Goal: Task Accomplishment & Management: Manage account settings

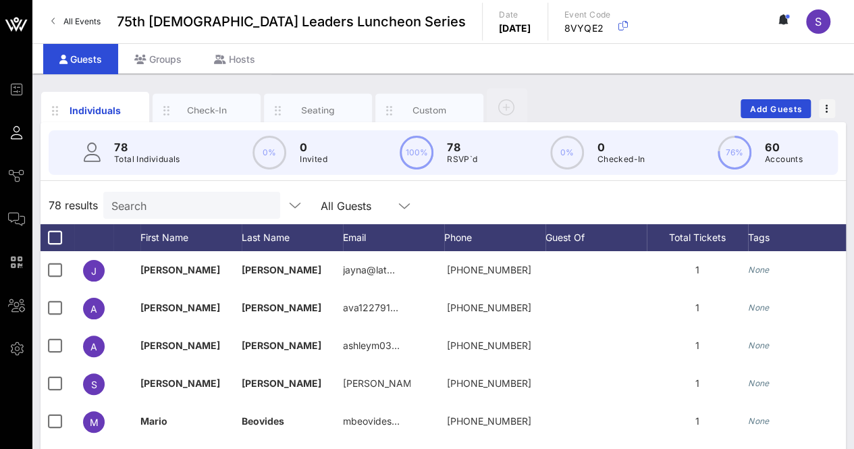
click at [851, 156] on div "78 Total Individuals 0% 0 Invited 100% 78 RSVP`d 0% 0 Checked-In 76% 60 Accounts" at bounding box center [443, 152] width 822 height 61
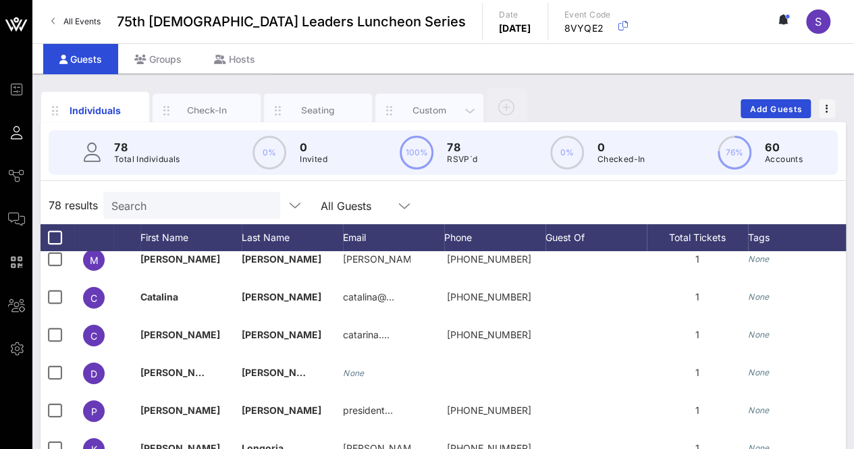
click at [413, 104] on div "Custom" at bounding box center [430, 110] width 60 height 13
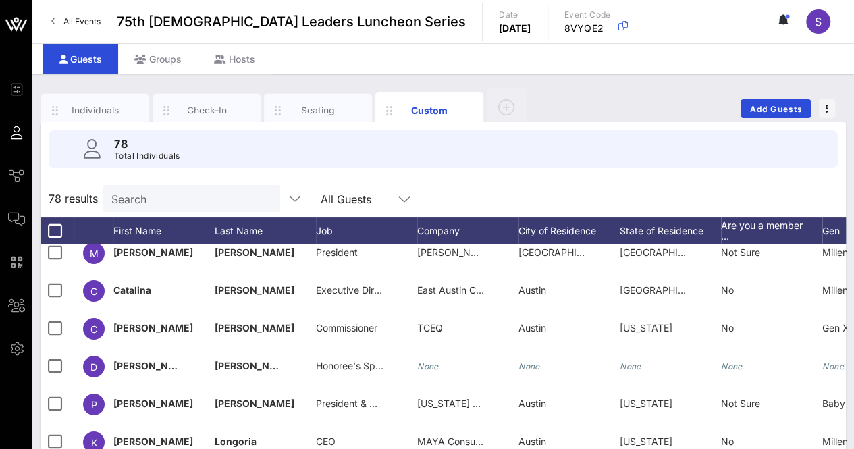
scroll to position [213, 0]
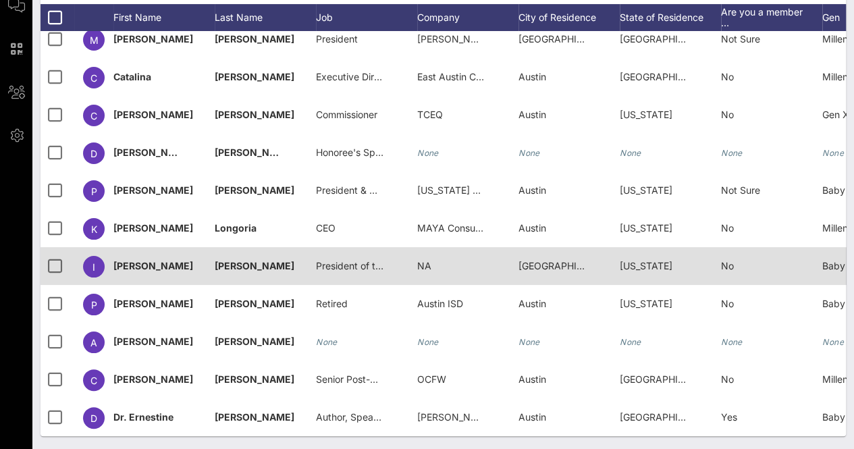
click at [351, 260] on span "President of the Friends of the [GEOGRAPHIC_DATA]" at bounding box center [432, 265] width 233 height 11
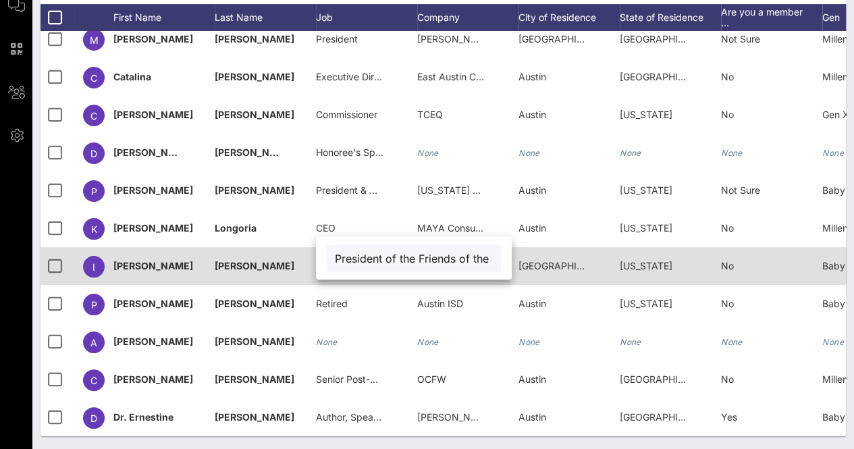
scroll to position [0, 130]
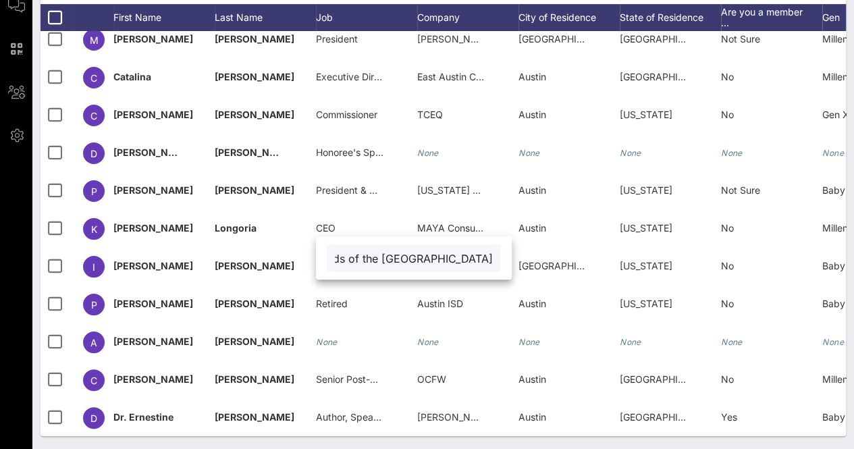
click at [365, 256] on input "President of the Friends of the [GEOGRAPHIC_DATA]" at bounding box center [414, 258] width 158 height 18
drag, startPoint x: 364, startPoint y: 256, endPoint x: 329, endPoint y: 259, distance: 35.2
click at [329, 259] on div "President of the Friends of the [GEOGRAPHIC_DATA]" at bounding box center [414, 257] width 174 height 27
click at [401, 263] on input "President of the Friends of the [GEOGRAPHIC_DATA]" at bounding box center [414, 258] width 158 height 18
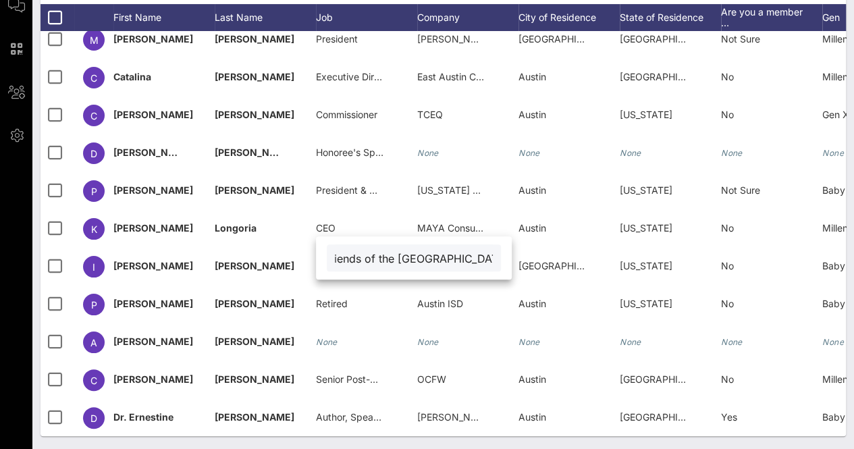
scroll to position [0, 130]
drag, startPoint x: 417, startPoint y: 259, endPoint x: 491, endPoint y: 274, distance: 75.1
click at [491, 274] on div "President of the Friends of the [GEOGRAPHIC_DATA]" at bounding box center [414, 257] width 196 height 43
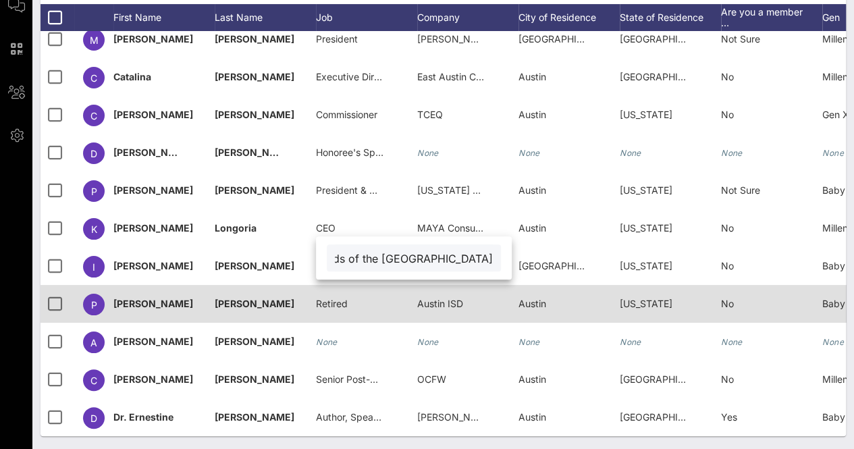
drag, startPoint x: 386, startPoint y: 256, endPoint x: 513, endPoint y: 274, distance: 128.3
click at [513, 274] on div "Event Builder Guests Journeys Comms QR Scanner Team Settings 75th [DEMOGRAPHIC_…" at bounding box center [427, 118] width 854 height 663
type input "President"
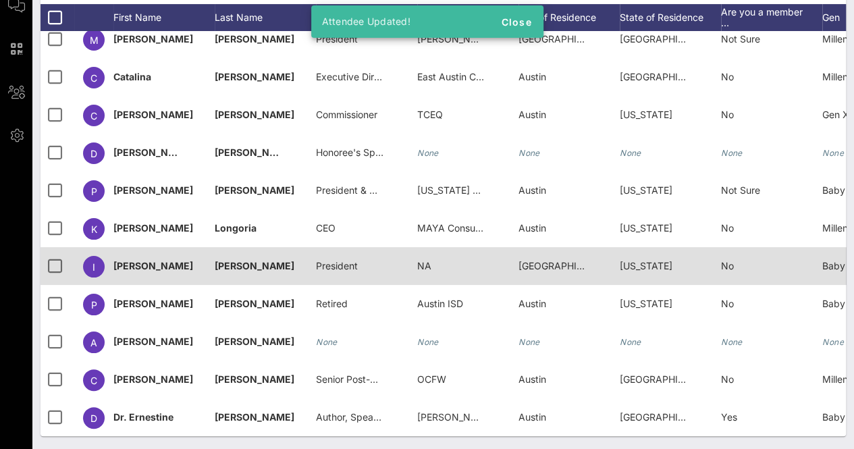
click at [431, 259] on div "NA" at bounding box center [467, 273] width 101 height 53
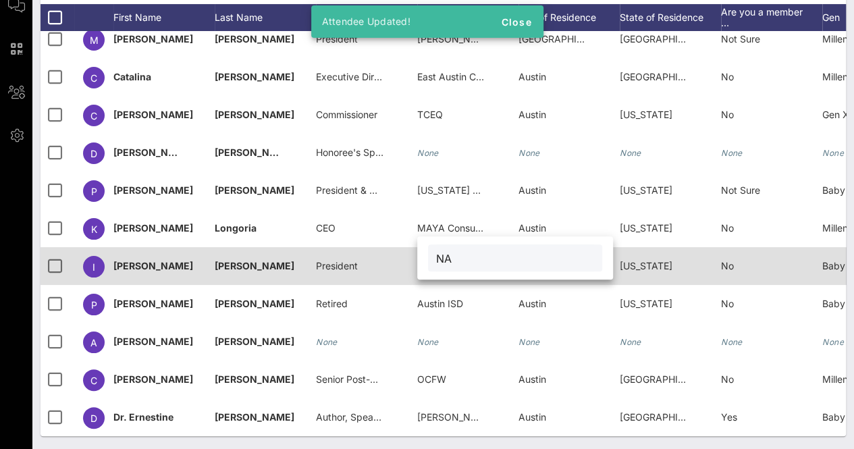
click at [431, 259] on div "NA" at bounding box center [515, 257] width 174 height 27
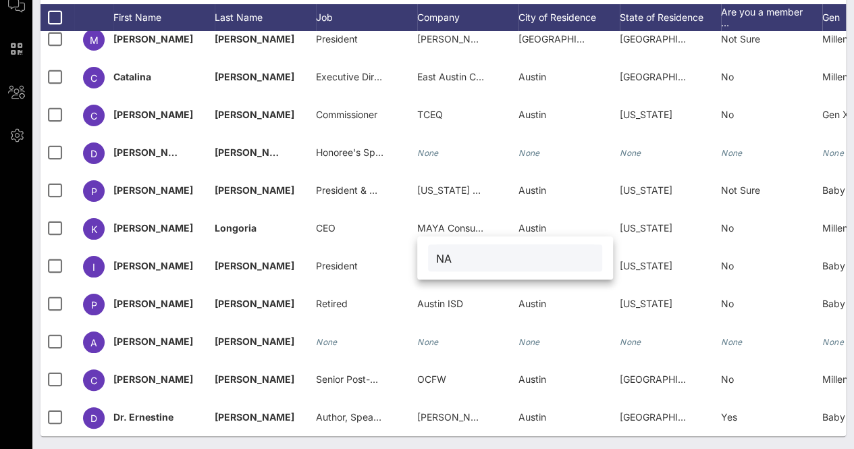
click at [444, 260] on input "NA" at bounding box center [515, 258] width 158 height 18
paste input "Friends of the [GEOGRAPHIC_DATA]"
type input "Friends of the [GEOGRAPHIC_DATA]"
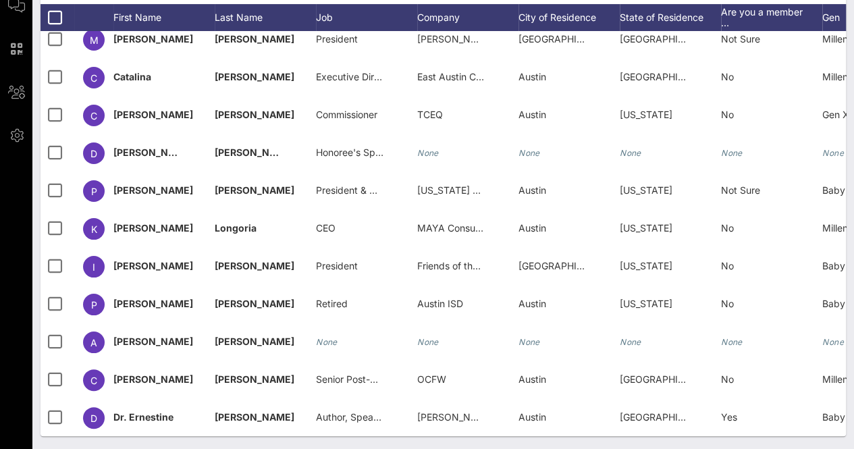
scroll to position [0, 0]
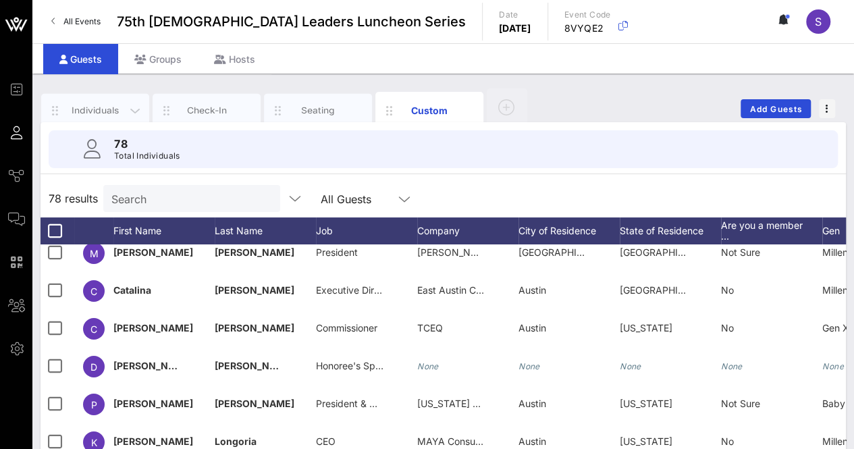
click at [93, 108] on div "Individuals" at bounding box center [96, 110] width 60 height 13
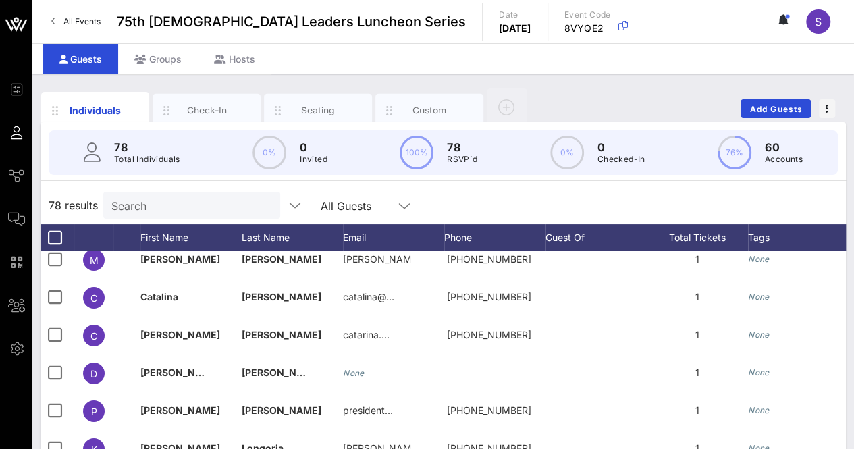
scroll to position [220, 0]
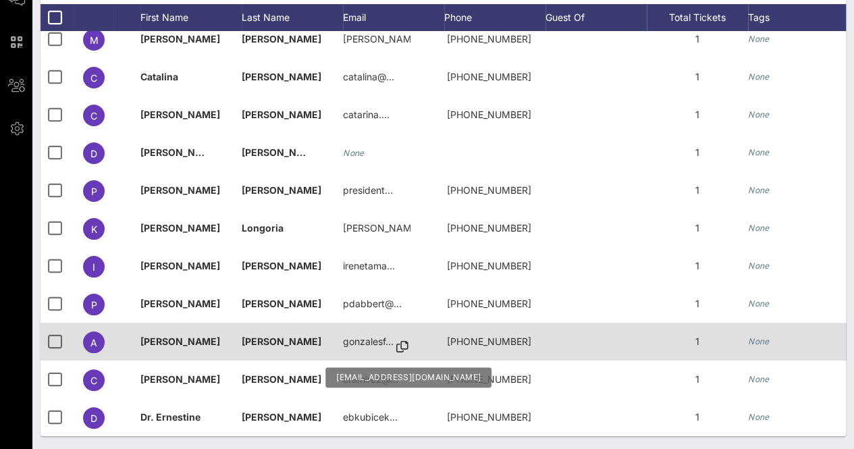
click at [399, 346] on icon at bounding box center [402, 346] width 12 height 1
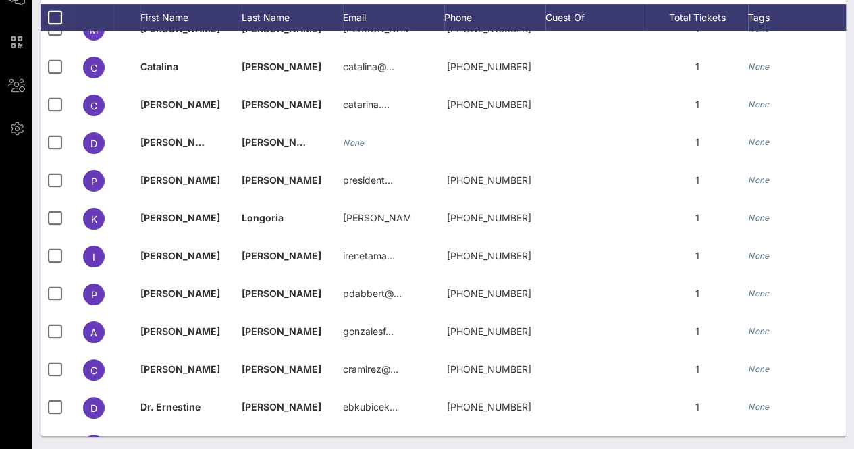
scroll to position [0, 0]
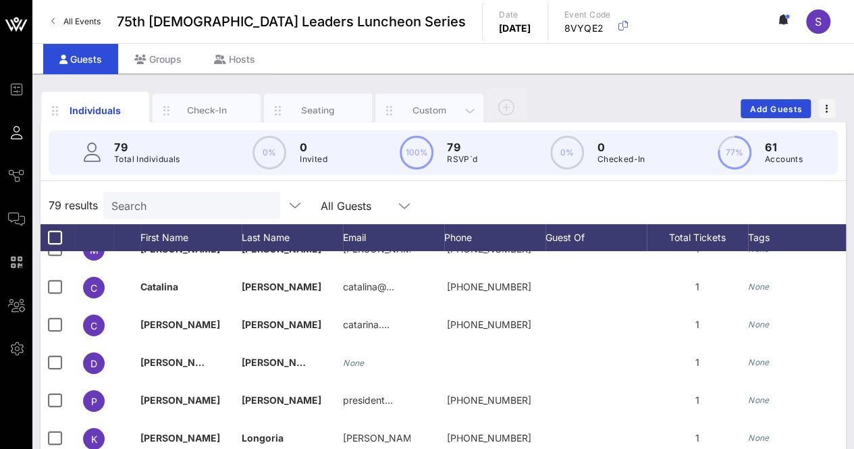
click at [430, 102] on div "Custom" at bounding box center [429, 111] width 108 height 34
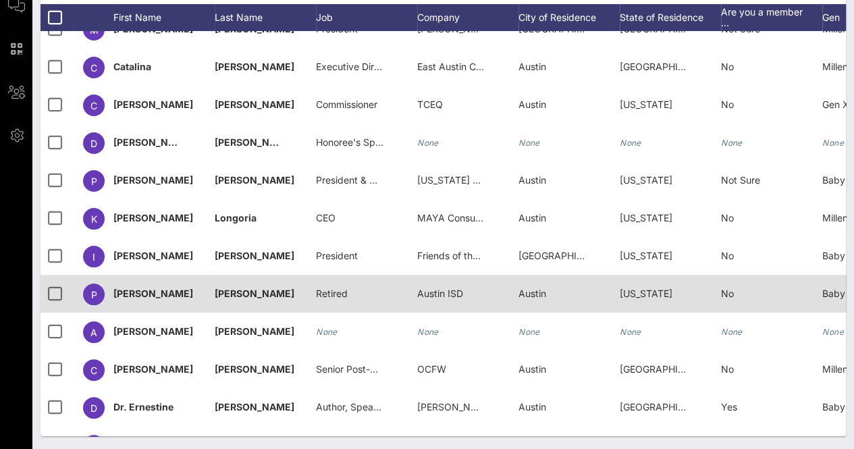
scroll to position [2593, 0]
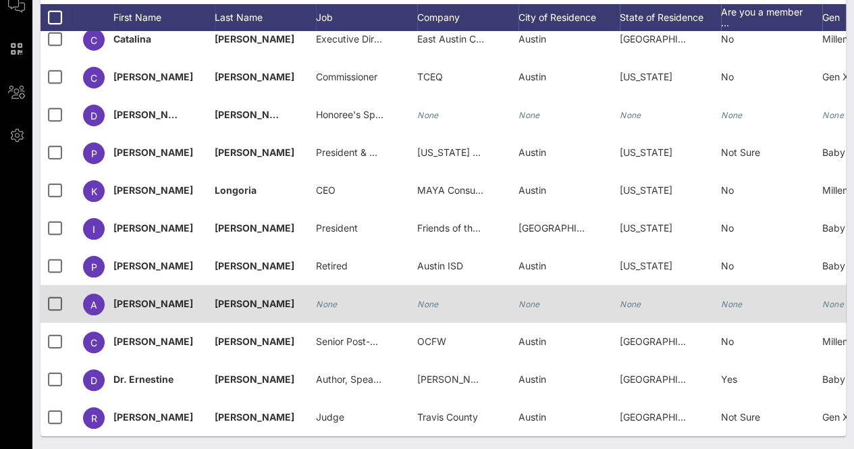
click at [423, 299] on icon "None" at bounding box center [428, 304] width 22 height 10
click at [459, 298] on span "Austin ISD" at bounding box center [440, 303] width 46 height 11
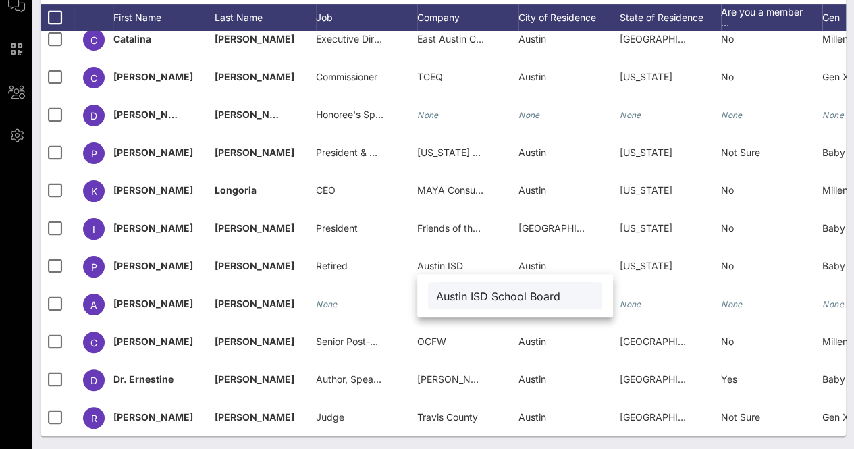
type input "Austin ISD School Board"
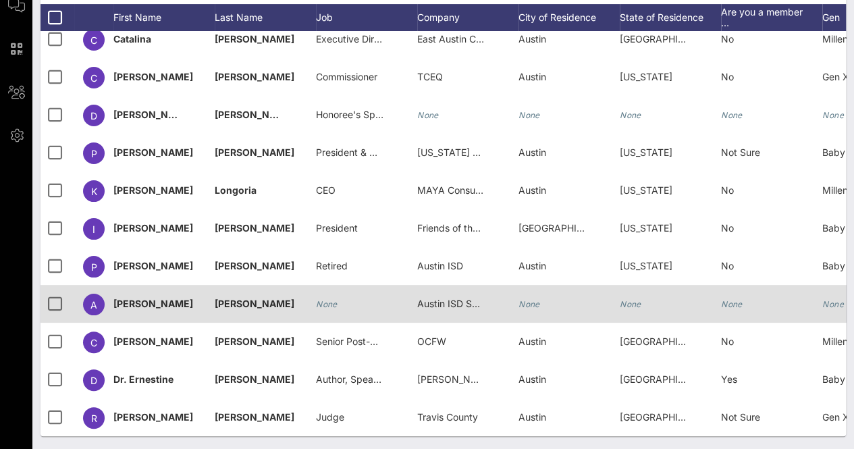
click at [334, 299] on icon "None" at bounding box center [327, 304] width 22 height 10
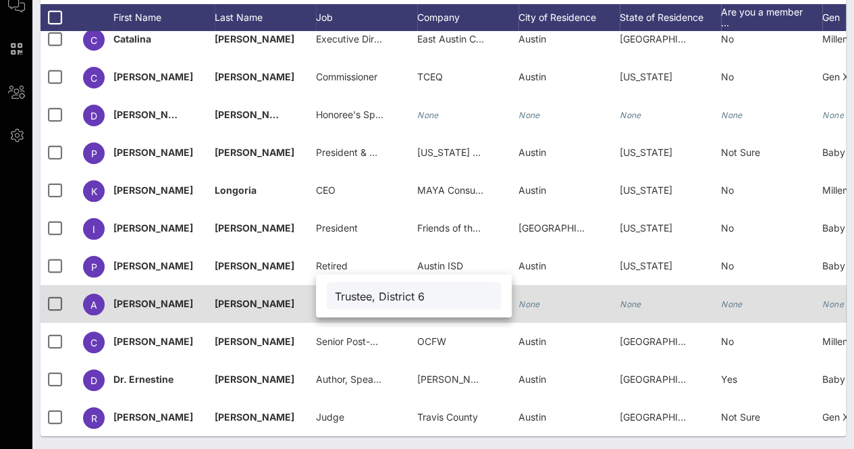
type input "Trustee, District 6"
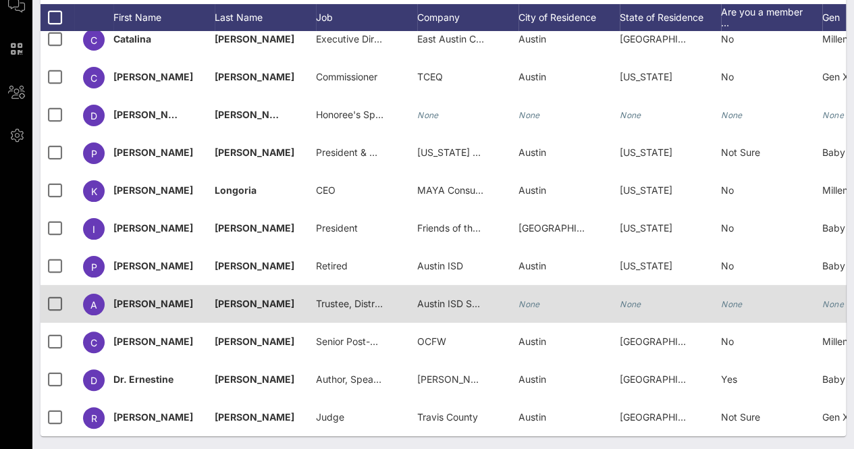
click at [446, 298] on span "Austin ISD School Board" at bounding box center [470, 303] width 107 height 11
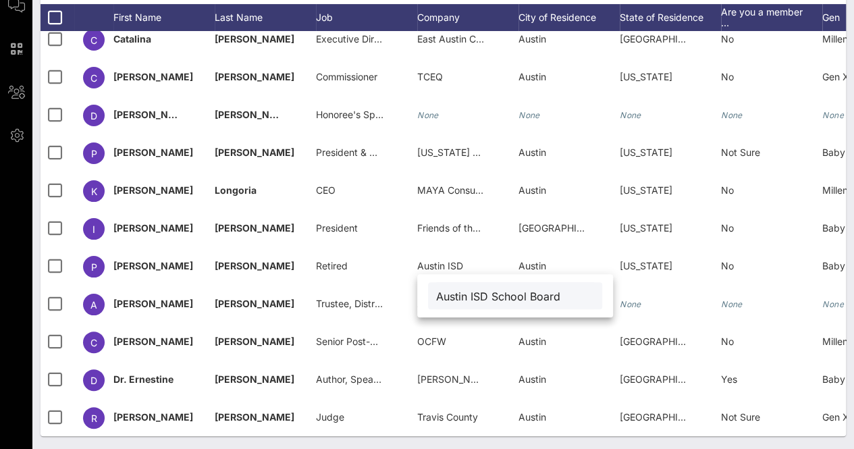
drag, startPoint x: 469, startPoint y: 294, endPoint x: 447, endPoint y: 293, distance: 21.7
click at [447, 293] on input "Austin ISD School Board" at bounding box center [515, 296] width 158 height 18
click at [469, 294] on input "Austin ISD School Board" at bounding box center [515, 296] width 158 height 18
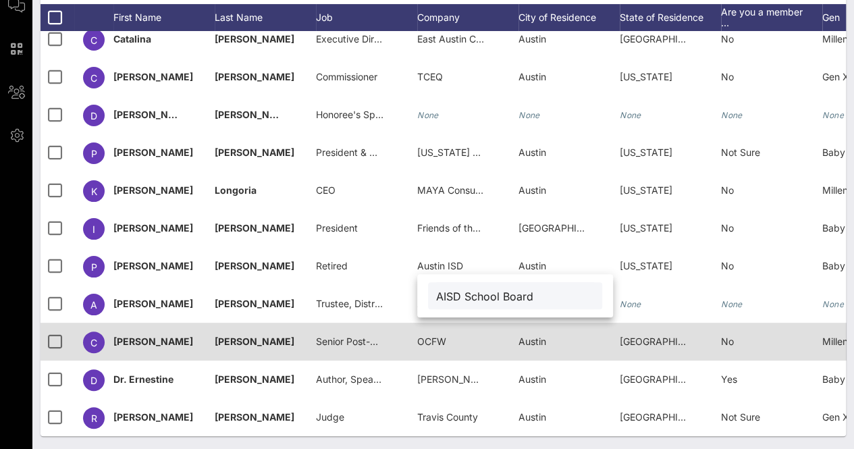
type input "AISD School Board"
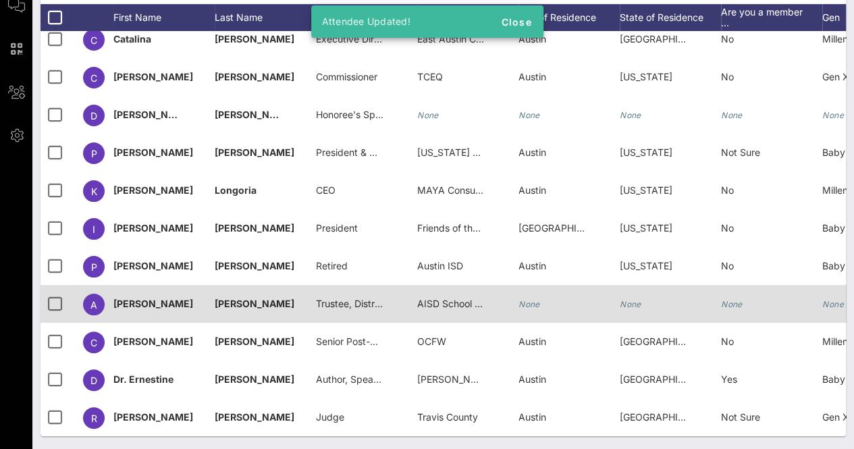
click at [539, 299] on icon "None" at bounding box center [530, 304] width 22 height 10
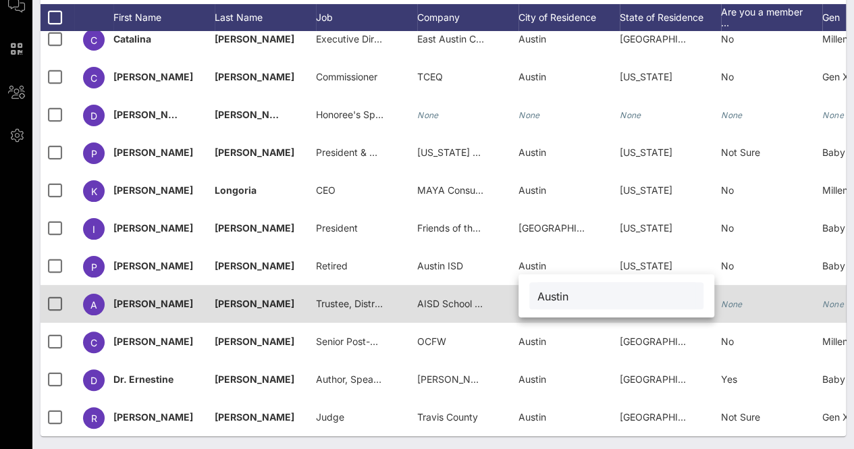
type input "Austin"
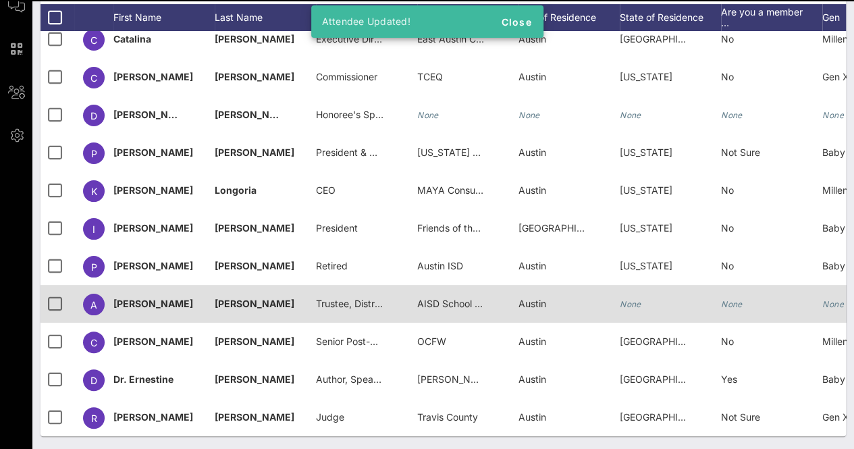
click at [631, 309] on div "None" at bounding box center [631, 304] width 22 height 38
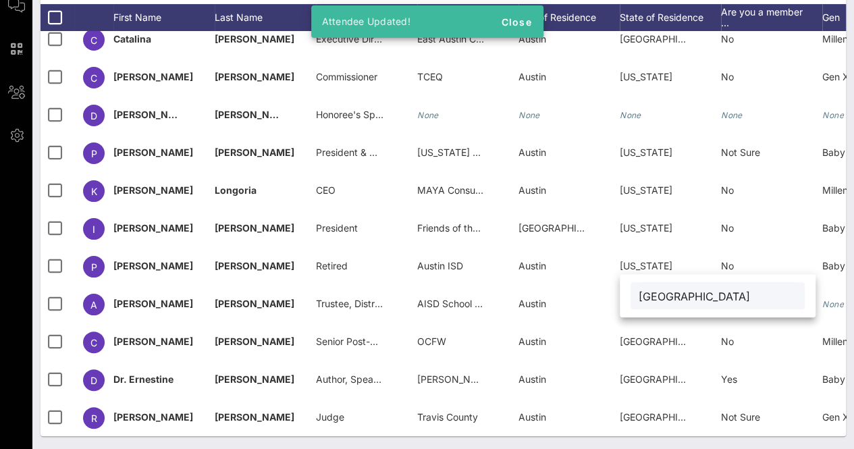
type input "[GEOGRAPHIC_DATA]"
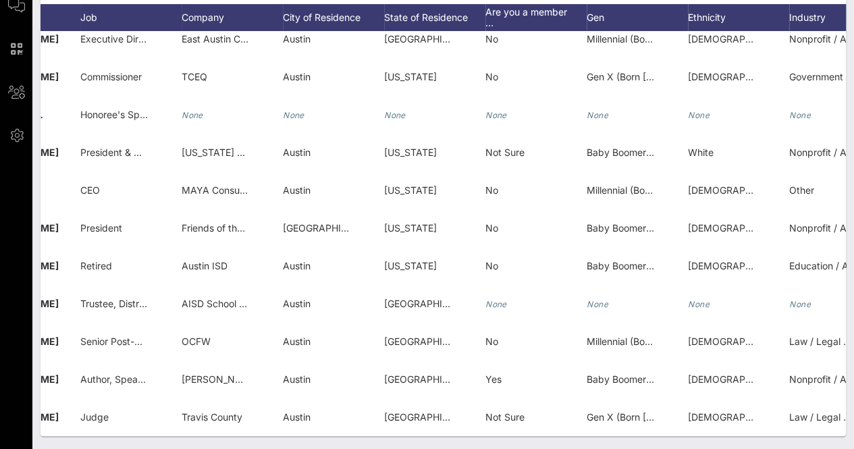
scroll to position [0, 278]
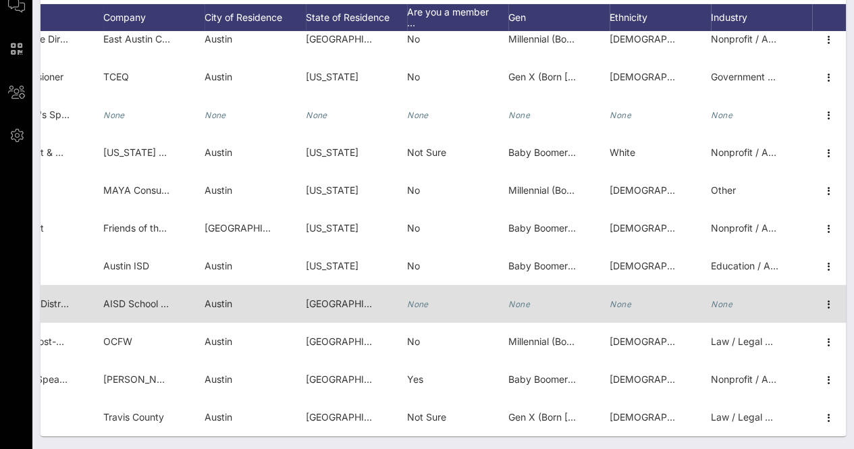
click at [610, 299] on icon "None" at bounding box center [621, 304] width 22 height 10
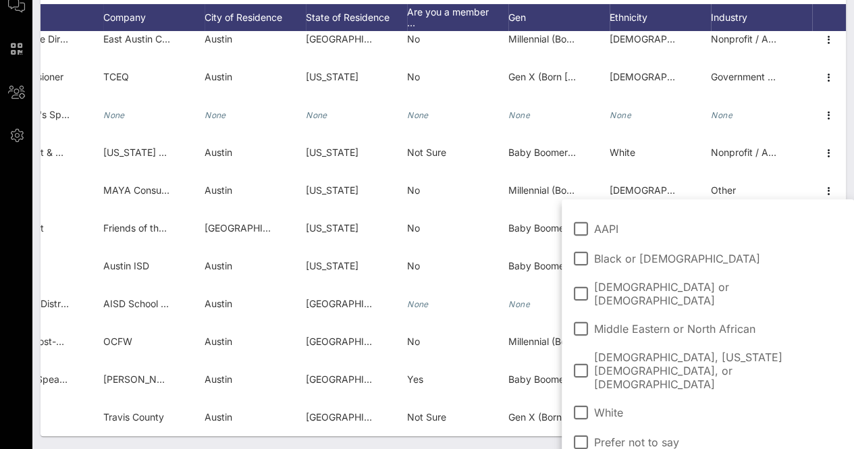
click at [614, 291] on span "[DEMOGRAPHIC_DATA] or [DEMOGRAPHIC_DATA]" at bounding box center [718, 293] width 249 height 27
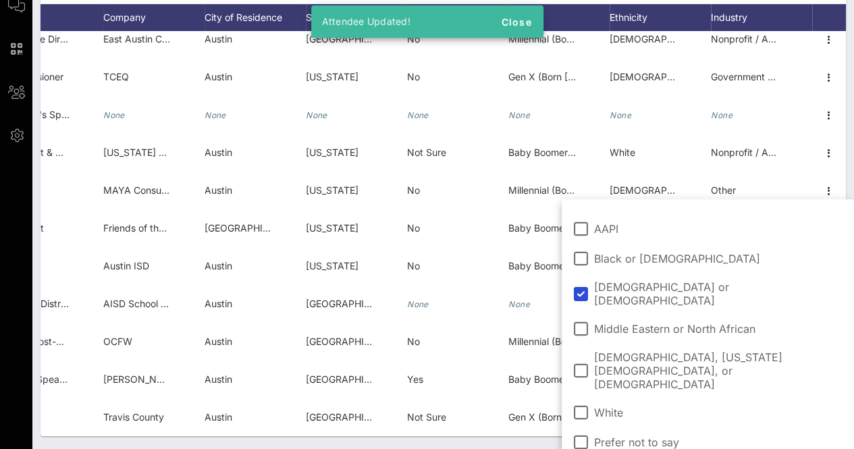
click at [523, 442] on div "Individuals Check-In Seating Custom Add Guests 79 Total Individuals 79 results …" at bounding box center [443, 155] width 822 height 590
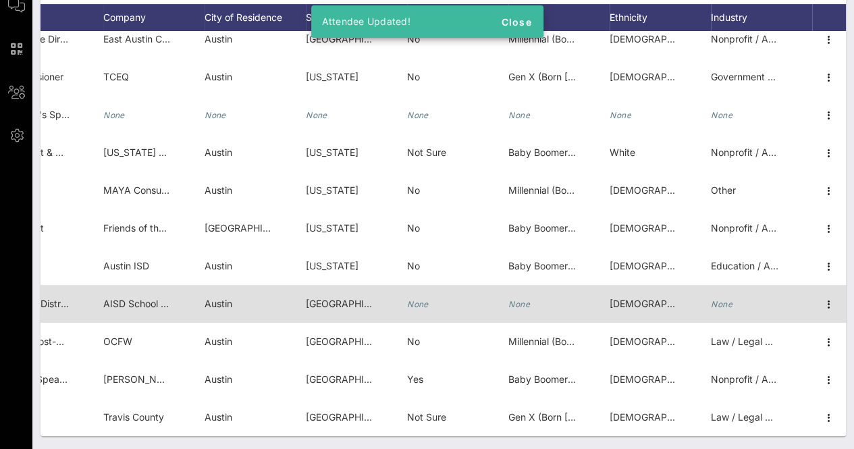
click at [711, 299] on icon "None" at bounding box center [722, 304] width 22 height 10
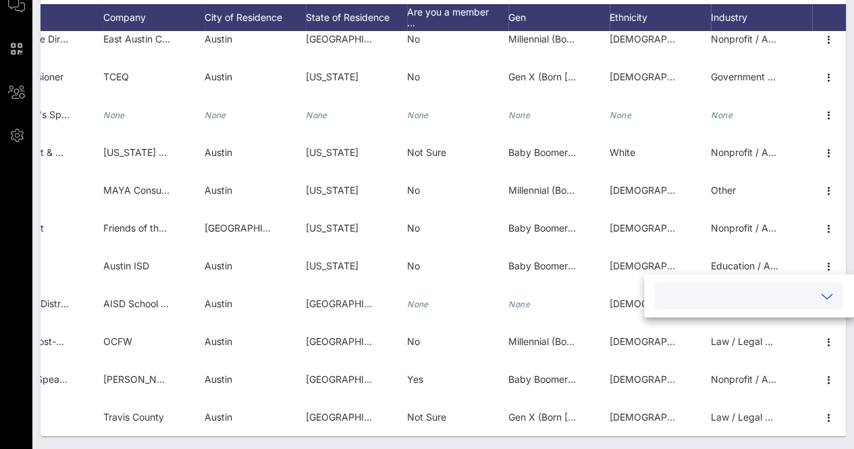
click at [714, 298] on input "text" at bounding box center [738, 296] width 151 height 18
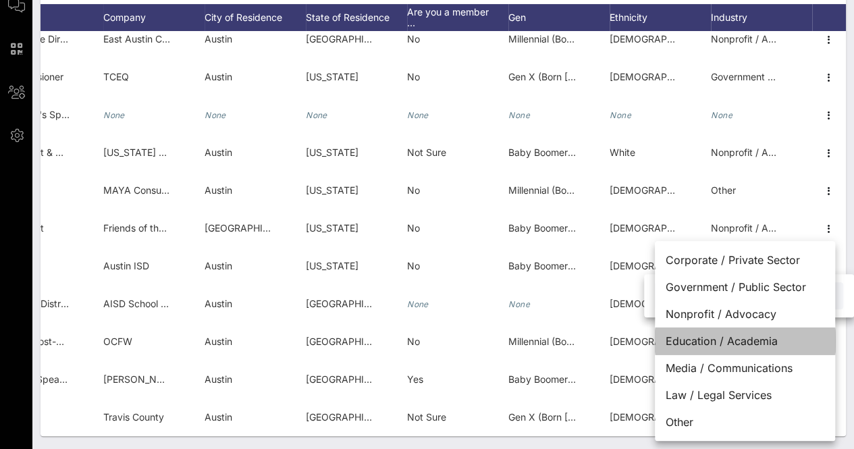
click at [771, 342] on div "Education / Academia" at bounding box center [745, 341] width 180 height 27
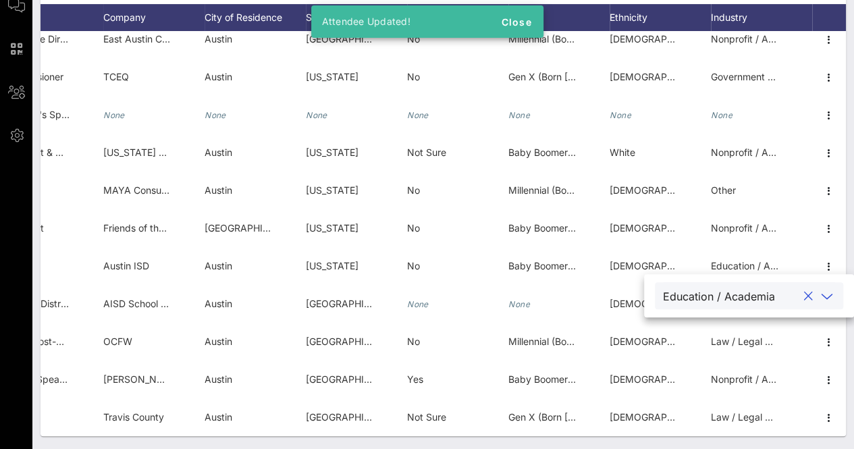
click at [546, 439] on div "Individuals Check-In Seating Custom Add Guests 79 Total Individuals 79 results …" at bounding box center [443, 155] width 822 height 590
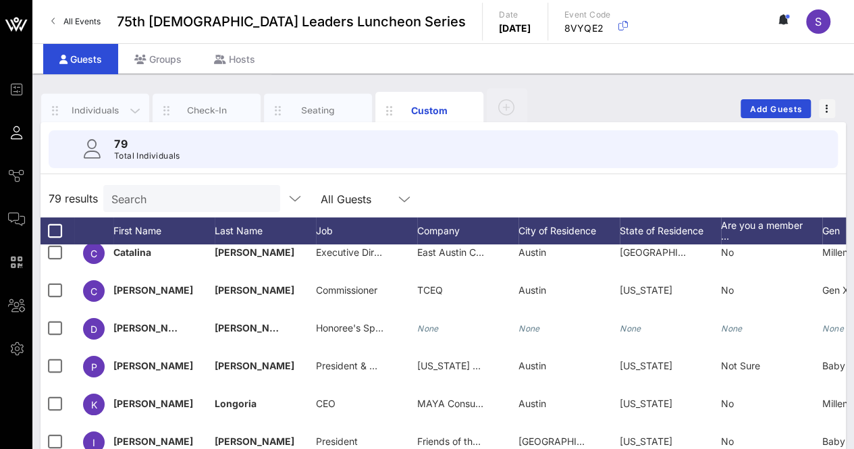
click at [90, 118] on div "Individuals" at bounding box center [95, 111] width 108 height 34
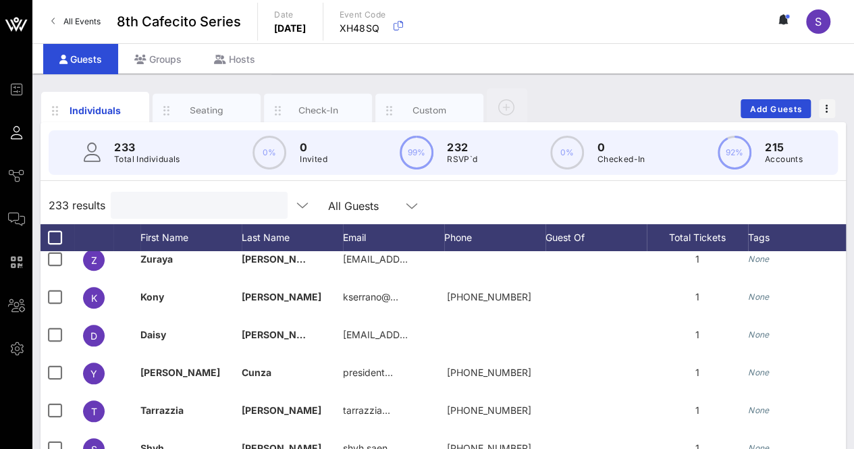
click at [188, 208] on input "text" at bounding box center [198, 206] width 158 height 18
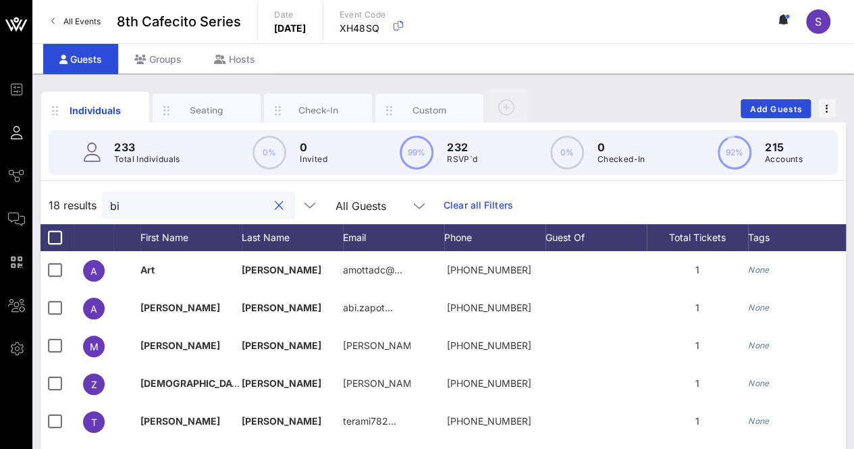
type input "b"
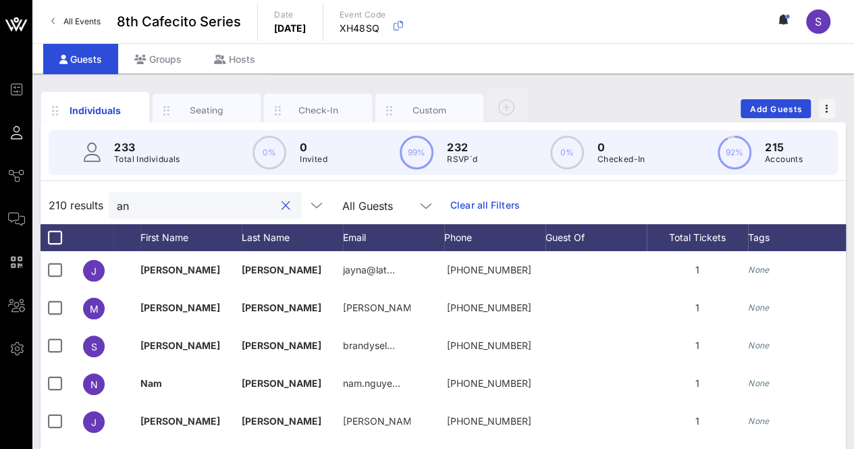
type input "anu"
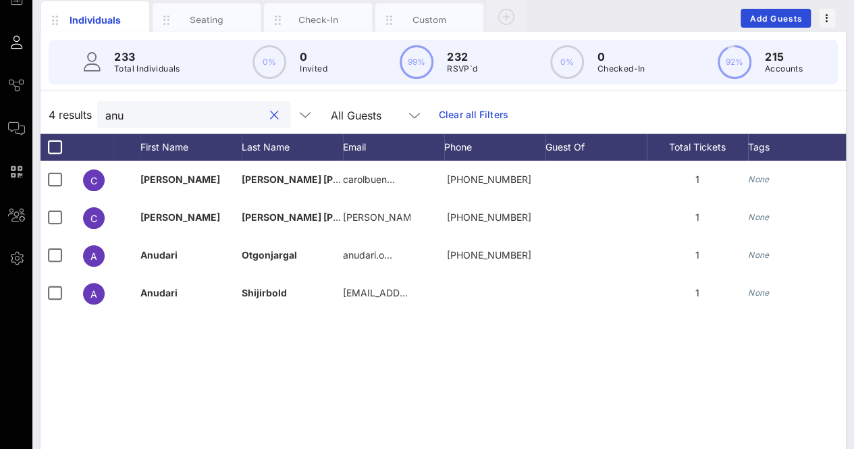
scroll to position [7, 0]
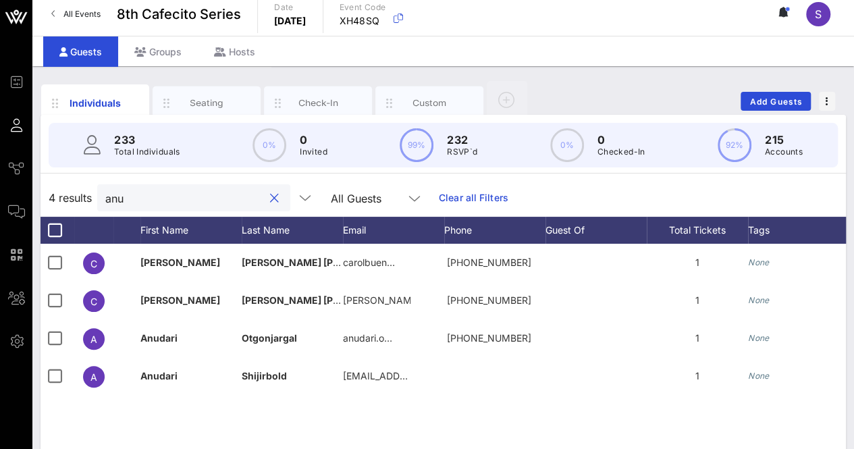
click at [171, 205] on input "anu" at bounding box center [184, 198] width 158 height 18
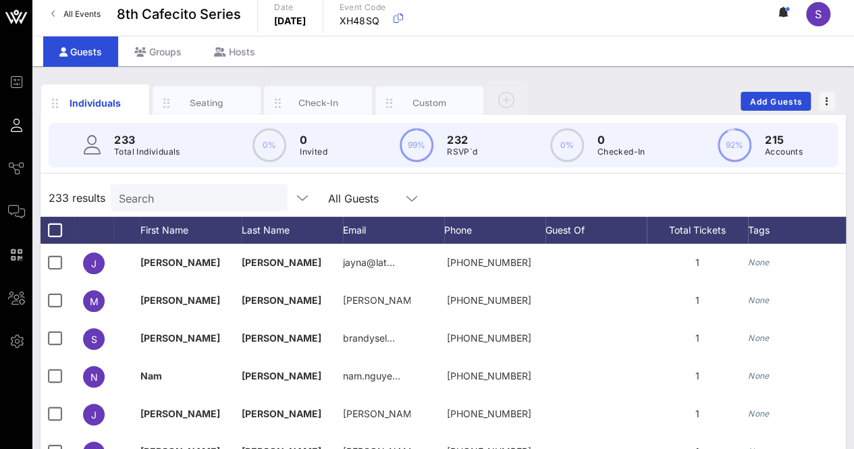
click at [538, 191] on div "233 results Search All Guests" at bounding box center [444, 198] width 806 height 38
